Goal: Task Accomplishment & Management: Manage account settings

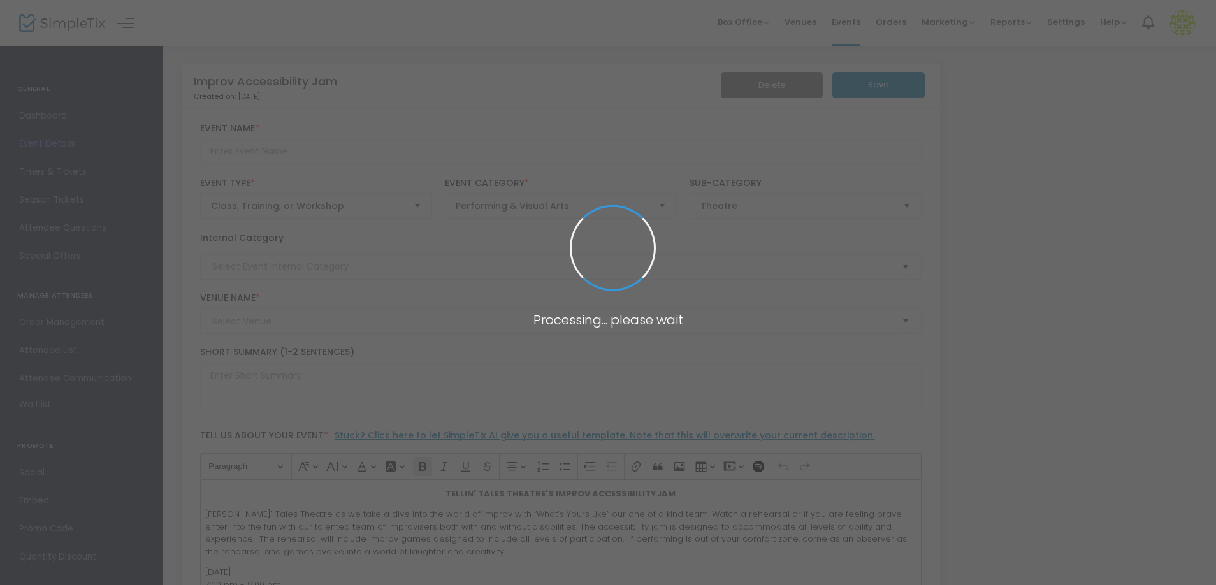
type input "Improv Accessibility Jam"
type textarea "TELLIN' TALES THEATRE'S IMPROV ACCESSIBILITYJAM [PERSON_NAME]’ Tales Theatre as…"
type input "Register Now"
type input "[GEOGRAPHIC_DATA][US_STATE]"
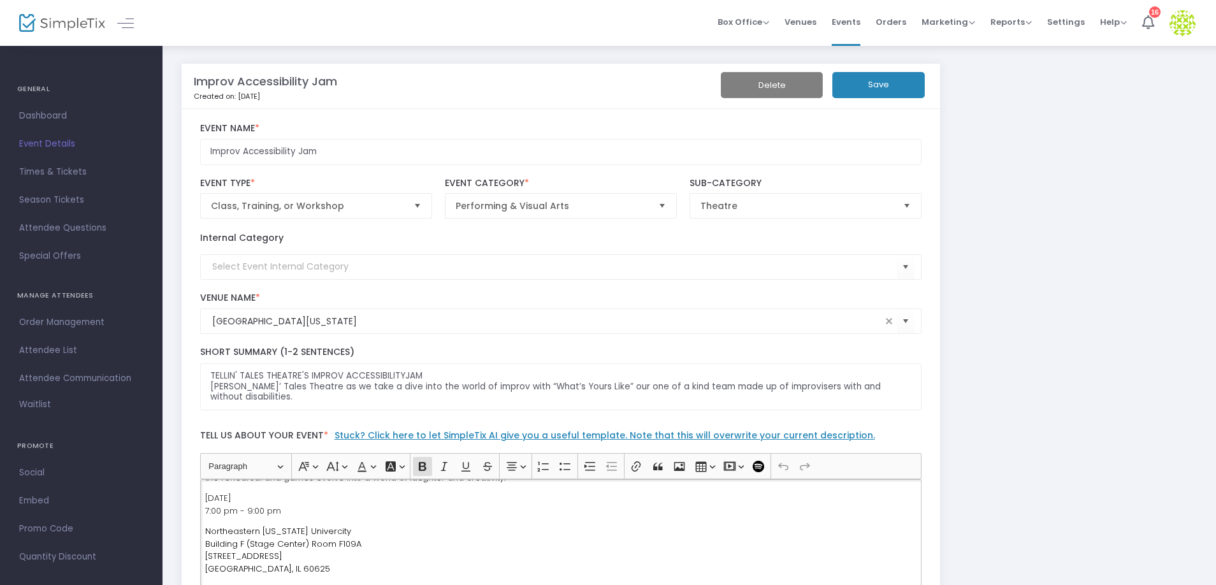
scroll to position [38, 0]
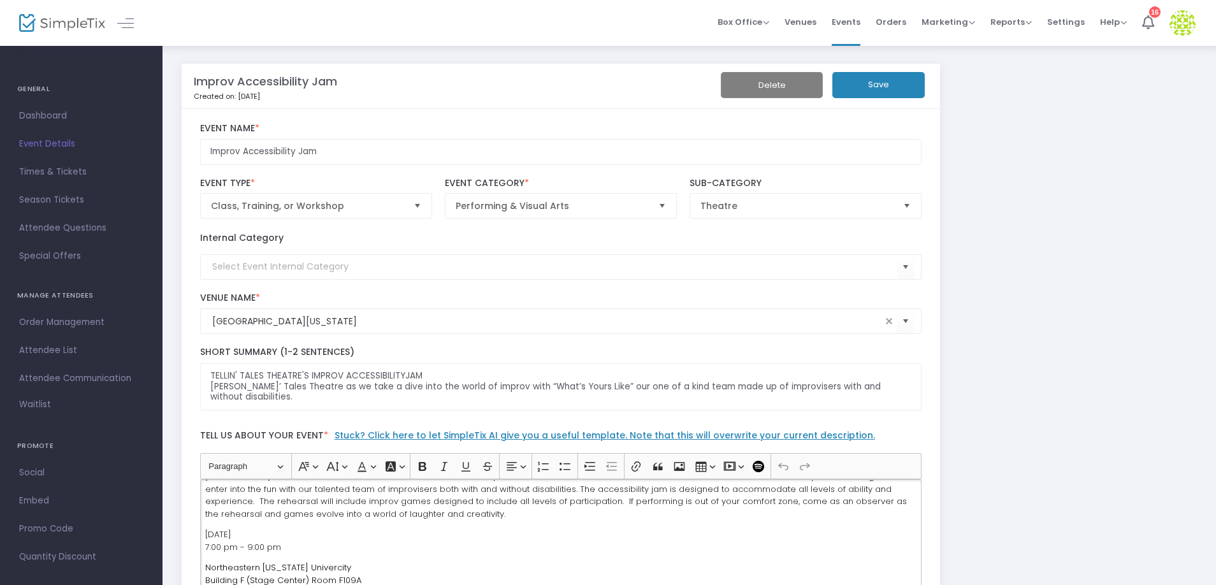
click at [497, 517] on p "[PERSON_NAME]’ Tales Theatre as we take a dive into the world of improv with “W…" at bounding box center [560, 495] width 711 height 50
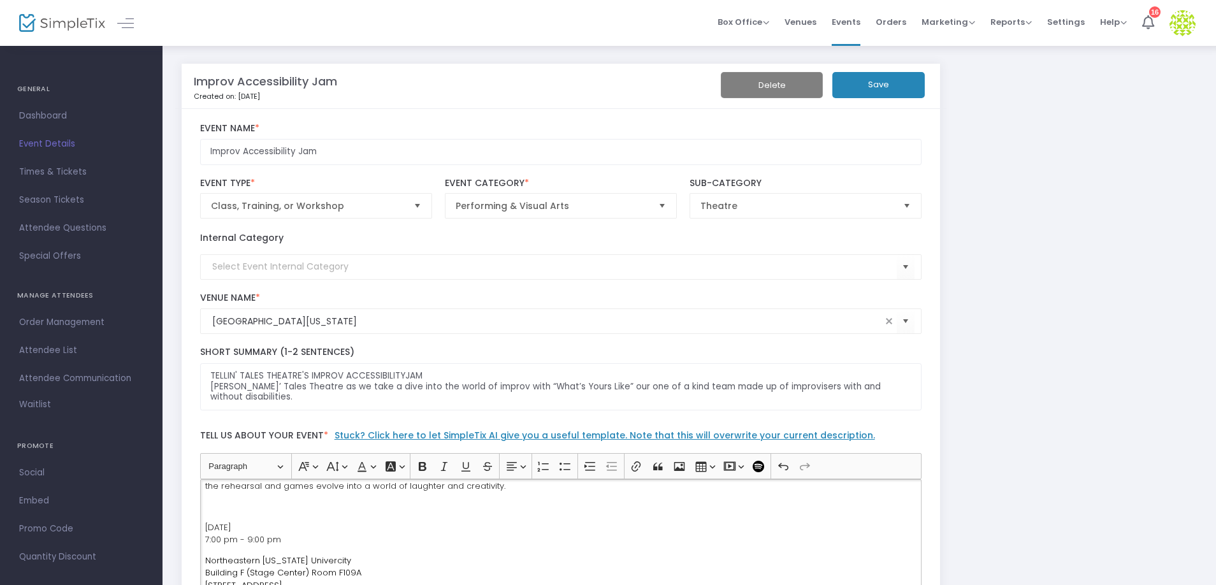
scroll to position [112, 0]
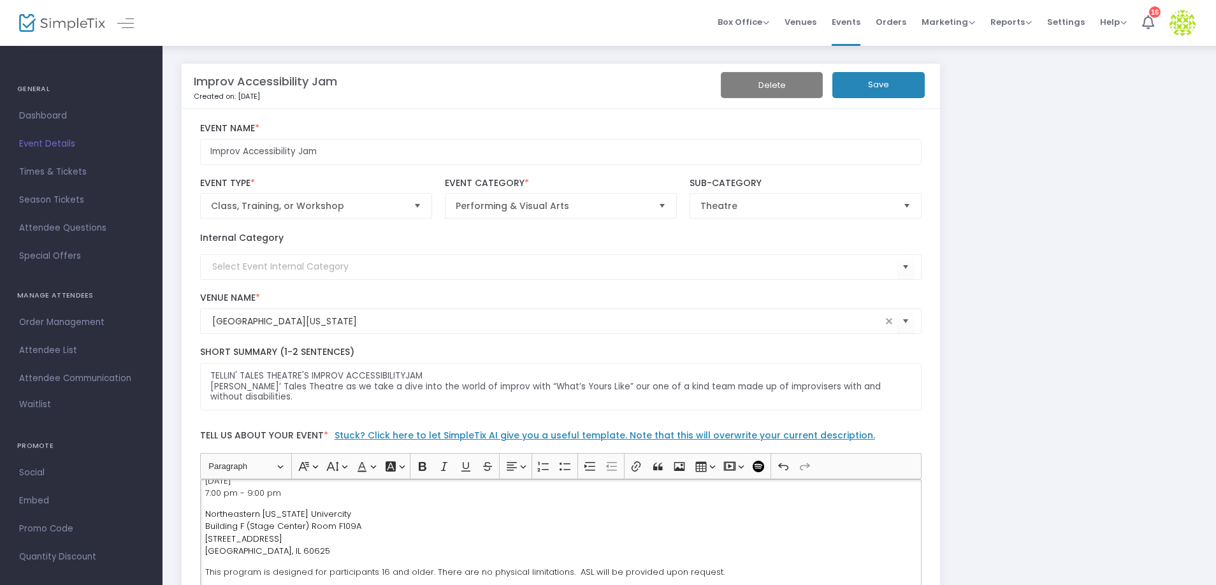
click at [322, 498] on p "[DATE] 7:00 pm - 9:00 pm" at bounding box center [560, 487] width 711 height 25
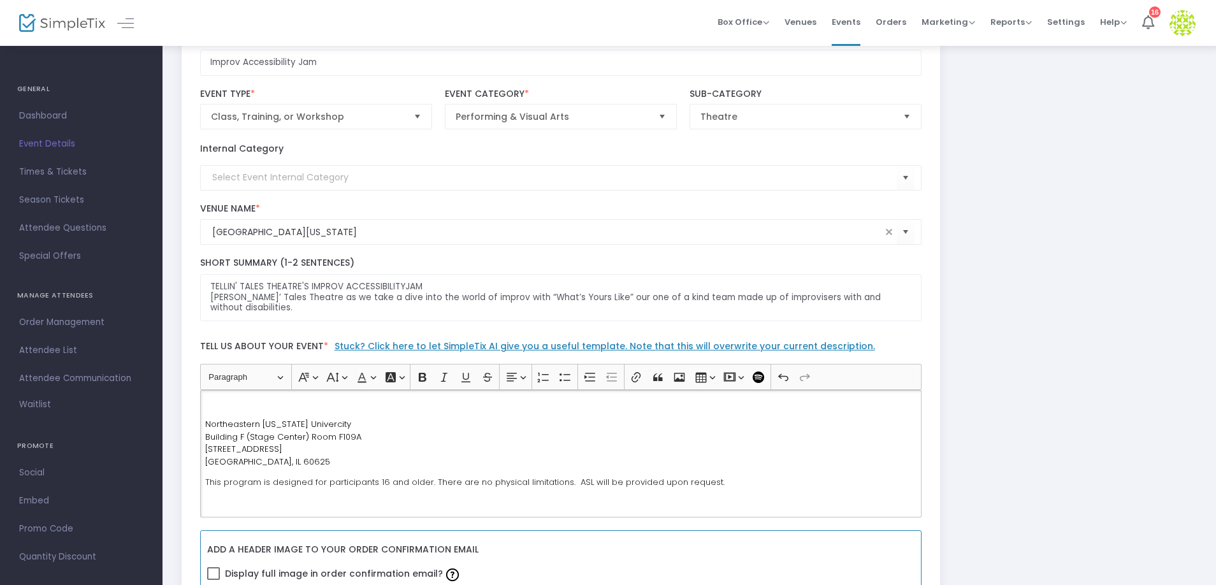
scroll to position [0, 0]
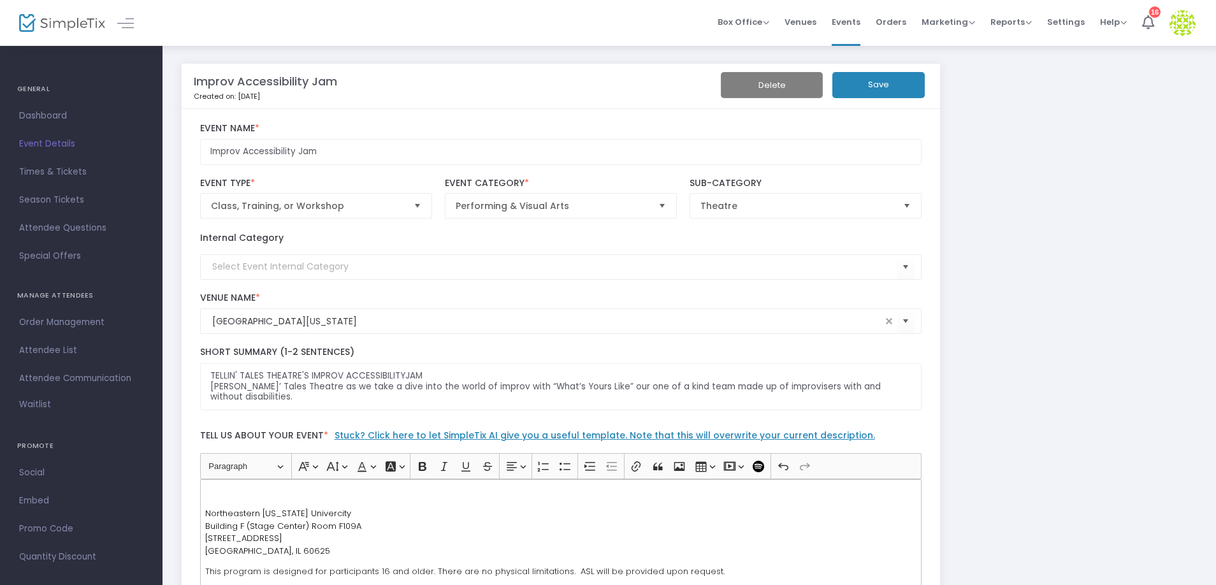
click at [863, 82] on button "Save" at bounding box center [878, 85] width 92 height 26
click at [62, 112] on span "Dashboard" at bounding box center [81, 116] width 124 height 17
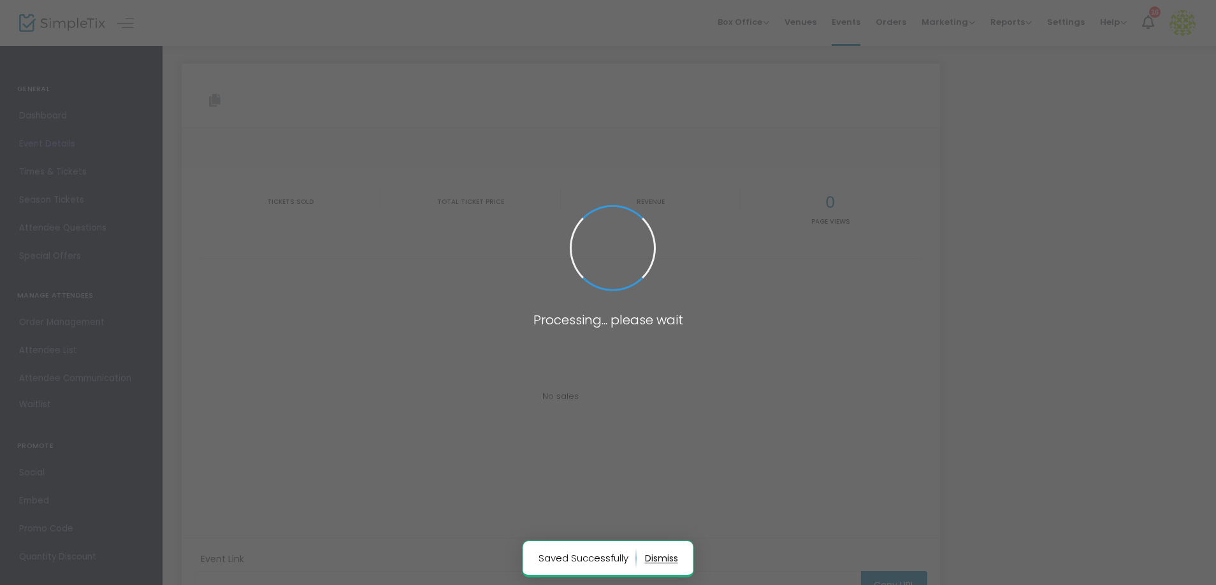
type input "[URL][DOMAIN_NAME]"
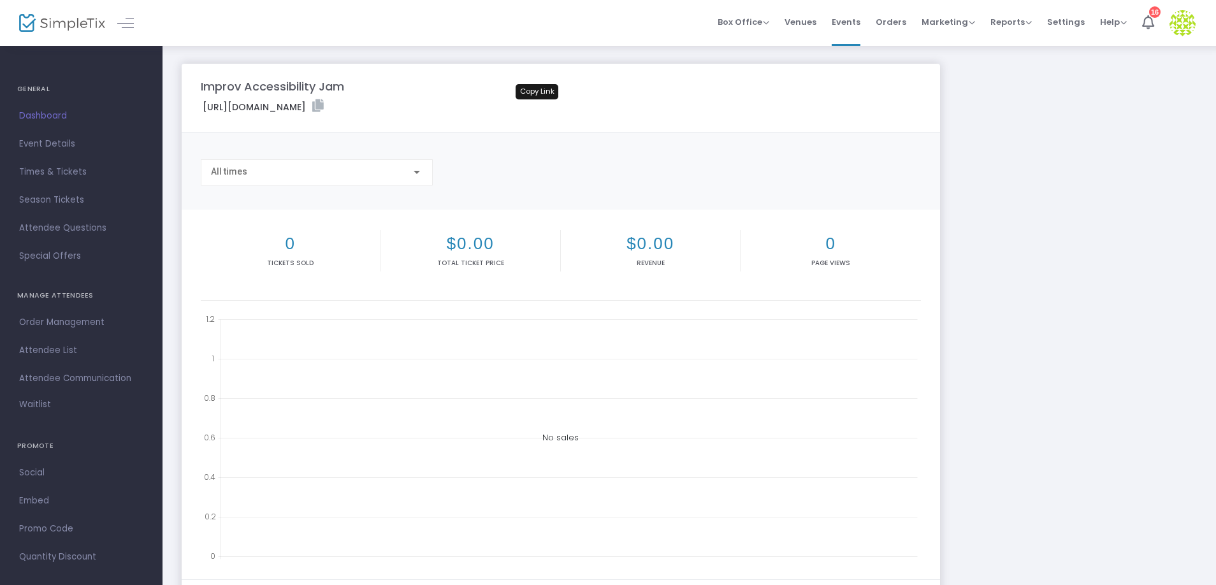
click at [324, 101] on icon at bounding box center [317, 105] width 11 height 13
